Goal: Obtain resource: Obtain resource

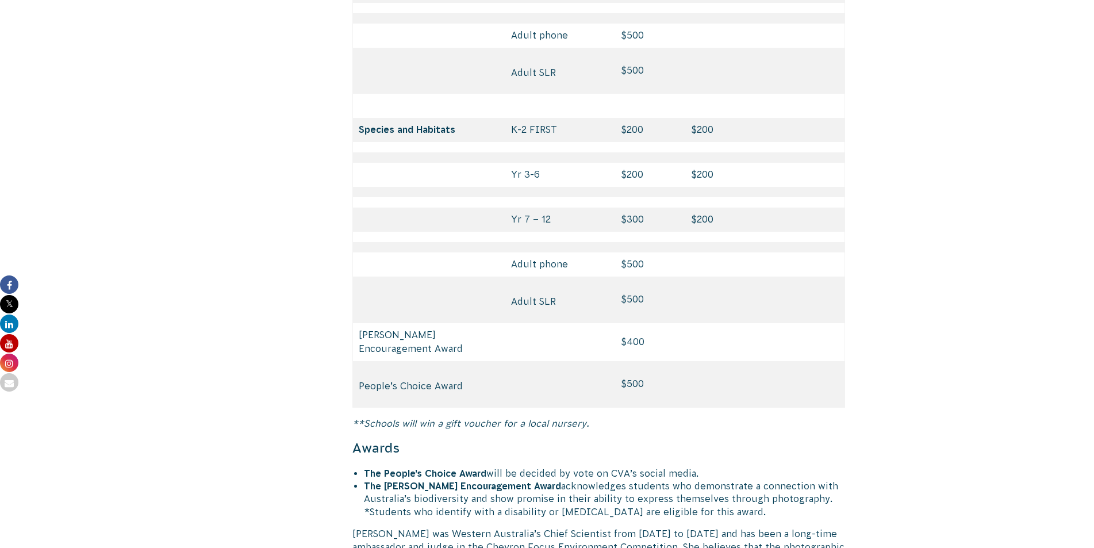
scroll to position [5354, 0]
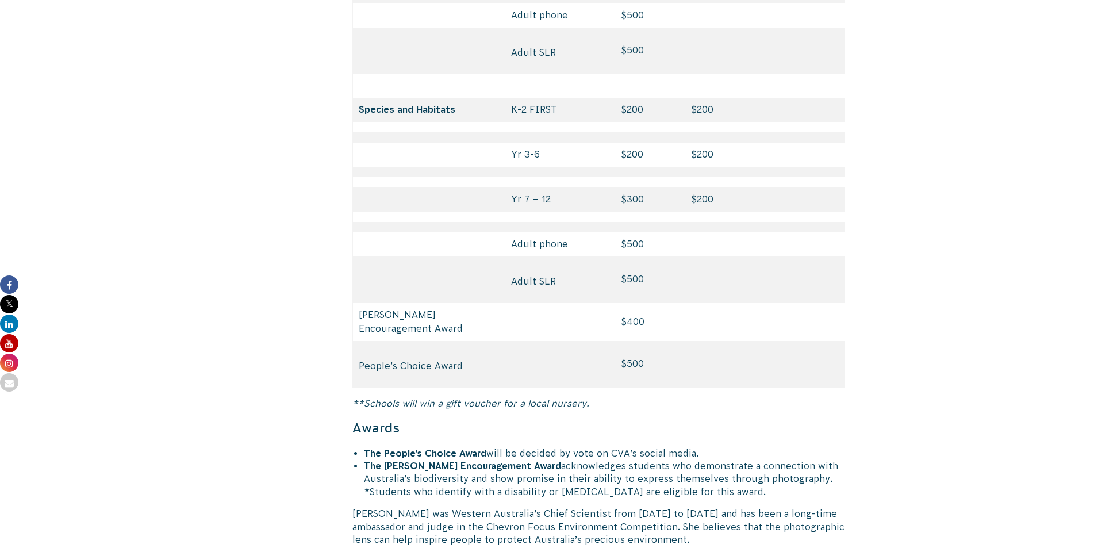
click at [467, 398] on em "**Schools will win a gift voucher for a local nursery." at bounding box center [470, 403] width 237 height 10
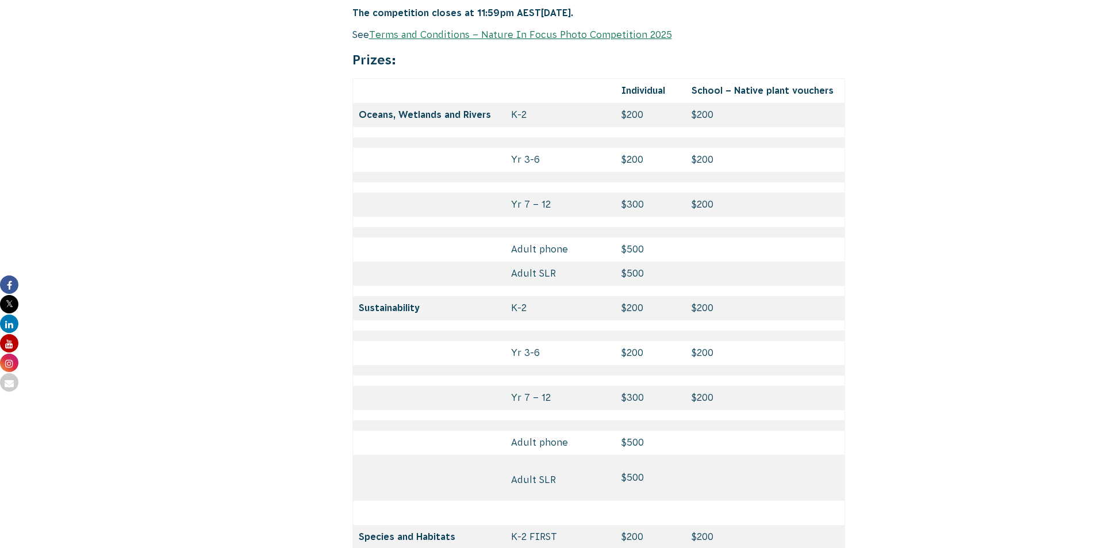
scroll to position [4894, 0]
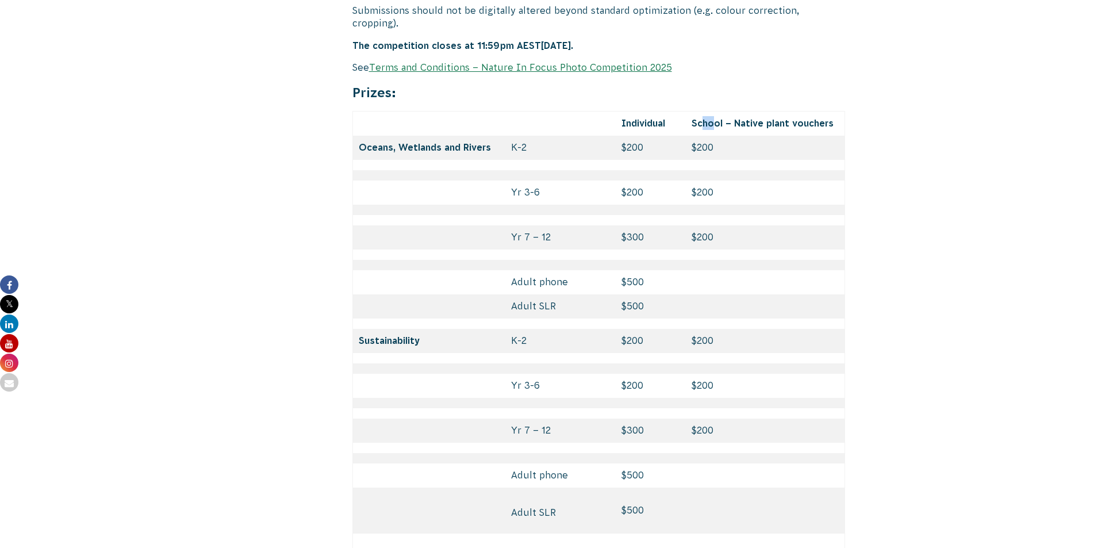
drag, startPoint x: 704, startPoint y: 72, endPoint x: 714, endPoint y: 71, distance: 10.4
click at [714, 118] on strong "School – Native plant vouchers" at bounding box center [762, 123] width 142 height 10
drag, startPoint x: 727, startPoint y: 71, endPoint x: 735, endPoint y: 71, distance: 7.5
click at [735, 118] on strong "School – Native plant vouchers" at bounding box center [762, 123] width 142 height 10
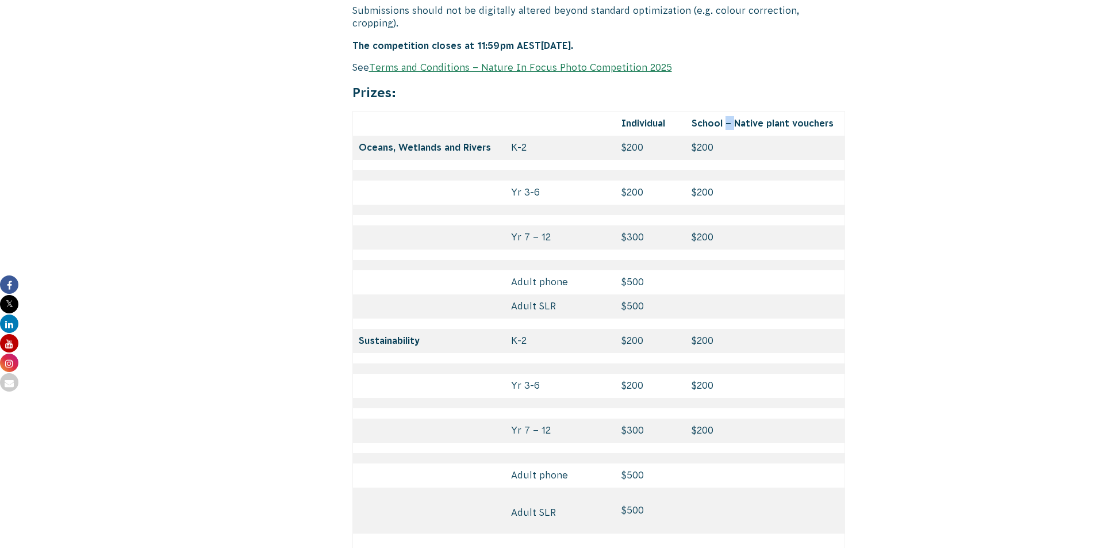
click at [735, 118] on strong "School – Native plant vouchers" at bounding box center [762, 123] width 142 height 10
click at [736, 118] on strong "School – Native plant vouchers" at bounding box center [762, 123] width 142 height 10
click at [768, 118] on strong "School – Native plant vouchers" at bounding box center [762, 123] width 142 height 10
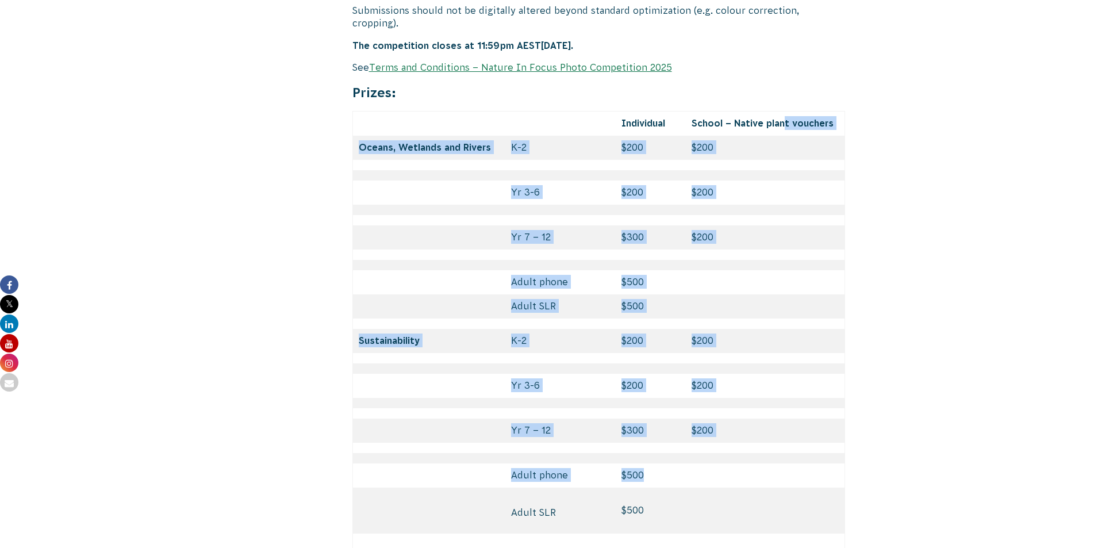
drag, startPoint x: 785, startPoint y: 71, endPoint x: 499, endPoint y: 477, distance: 496.2
click at [499, 478] on tbody "Individual School – Native plant vouchers Oceans, Wetlands and Rivers K-2 $200 …" at bounding box center [598, 479] width 493 height 736
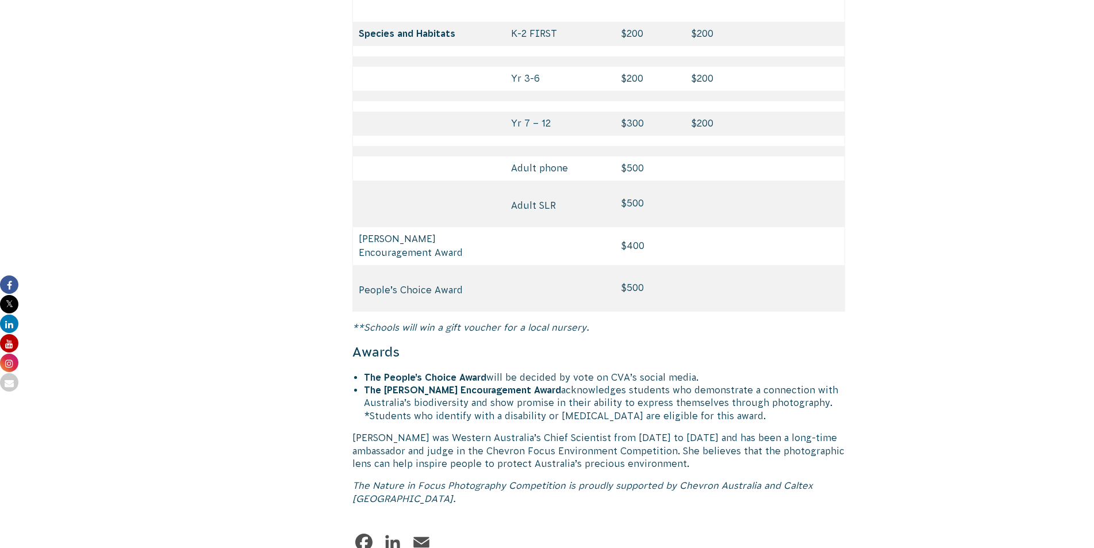
scroll to position [5262, 0]
